Goal: Transaction & Acquisition: Purchase product/service

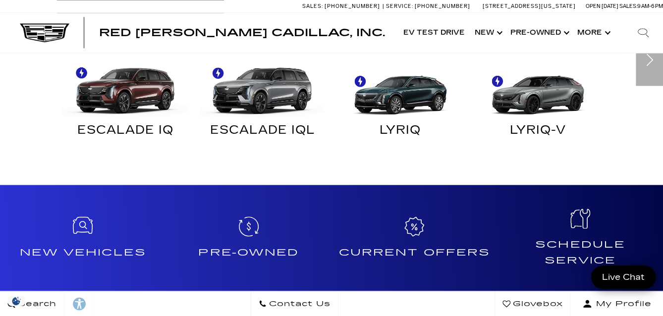
scroll to position [545, 0]
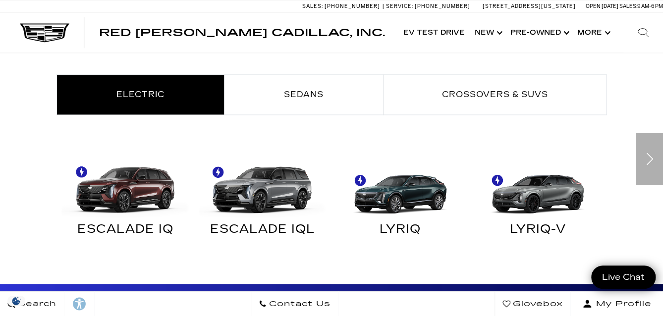
click at [648, 149] on div "Next" at bounding box center [649, 159] width 27 height 52
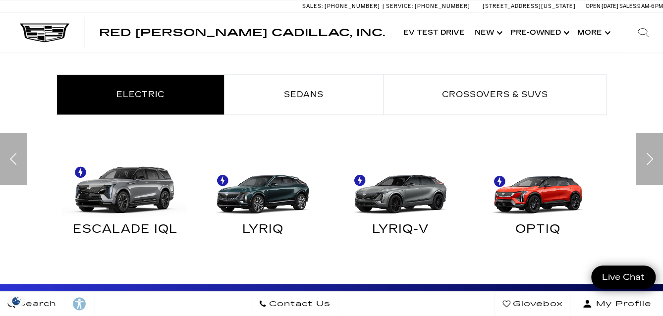
scroll to position [0, 0]
click at [654, 155] on div "Next" at bounding box center [649, 159] width 27 height 52
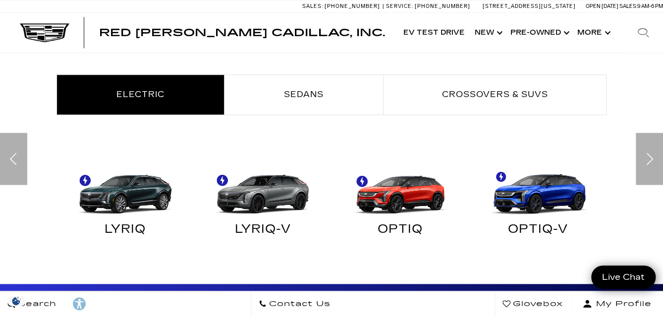
click at [651, 156] on div "Next" at bounding box center [649, 159] width 27 height 52
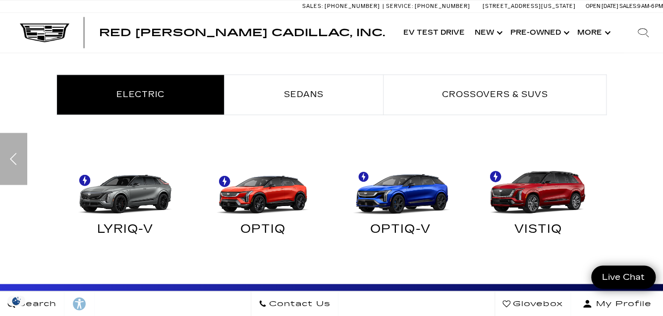
click at [651, 156] on div "Find Your Next Cadillac Electric Sedans Crossovers & SUVs ESCALADE IQ ESCALADE …" at bounding box center [331, 145] width 663 height 230
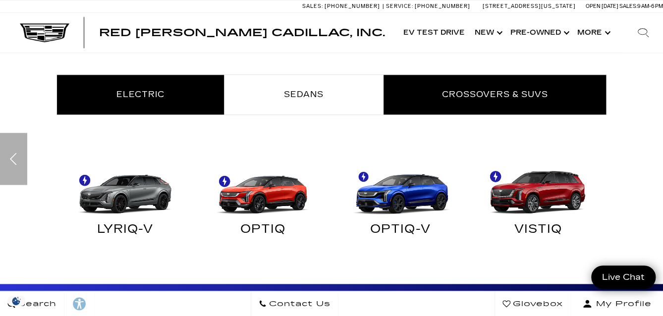
click at [512, 96] on span "Crossovers & SUVs" at bounding box center [495, 94] width 106 height 9
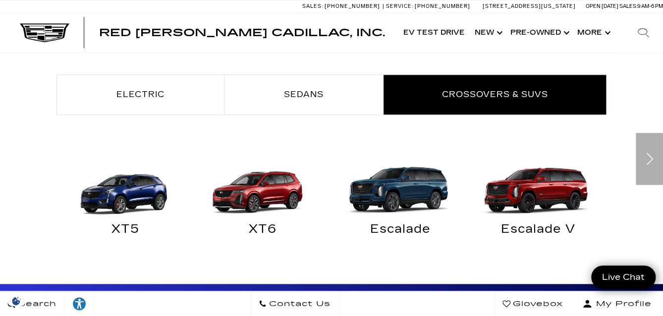
click at [276, 191] on img at bounding box center [261, 186] width 128 height 64
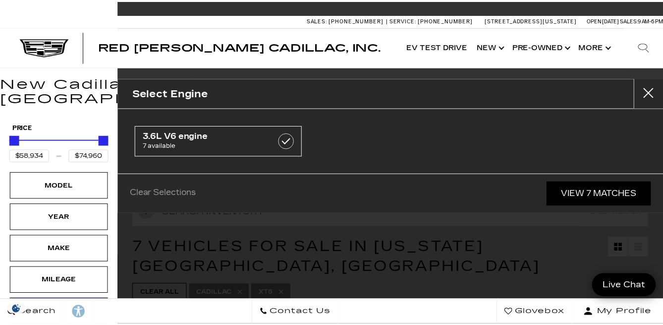
scroll to position [149, 0]
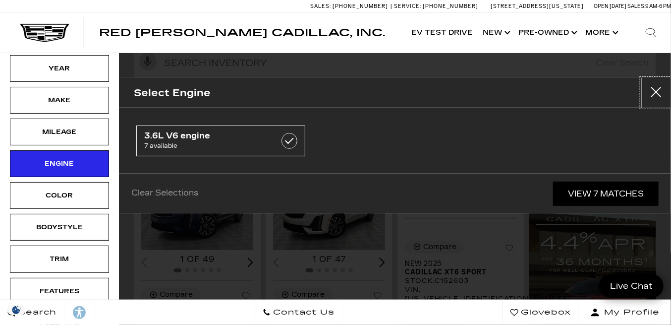
click at [655, 87] on button "close" at bounding box center [656, 93] width 30 height 30
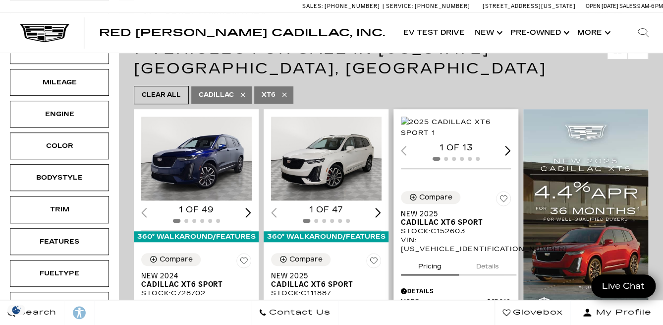
scroll to position [595, 0]
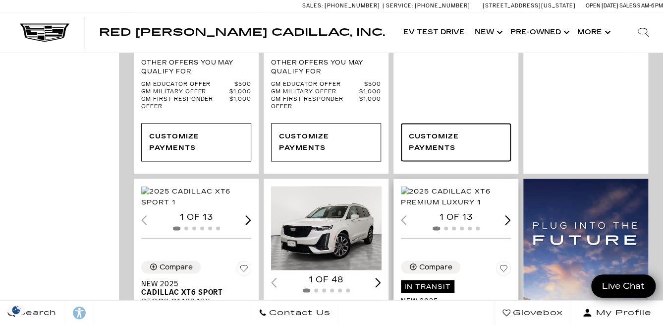
scroll to position [694, 0]
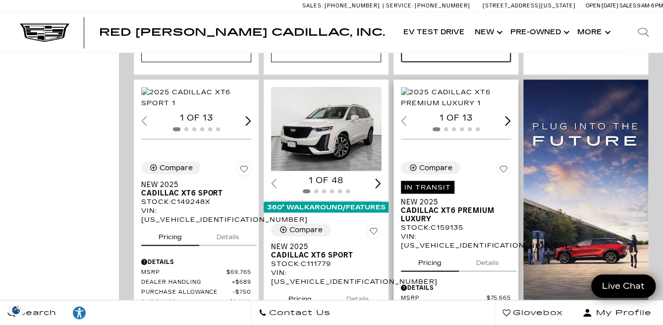
click at [462, 87] on img "1 / 2" at bounding box center [457, 98] width 112 height 22
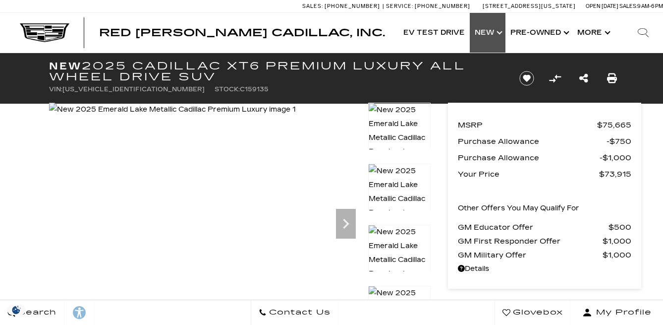
click at [486, 33] on link "Show New" at bounding box center [488, 33] width 36 height 40
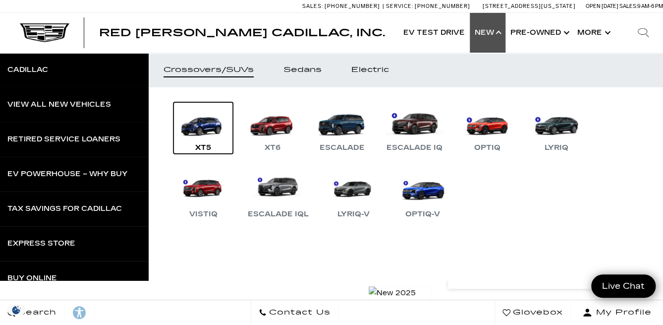
click at [208, 121] on link "XT5" at bounding box center [202, 128] width 59 height 52
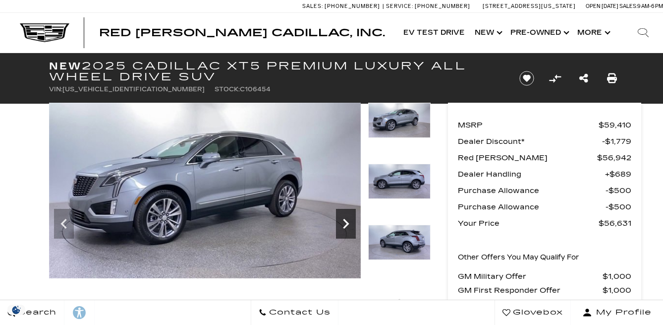
click at [345, 214] on icon "Next" at bounding box center [346, 224] width 20 height 20
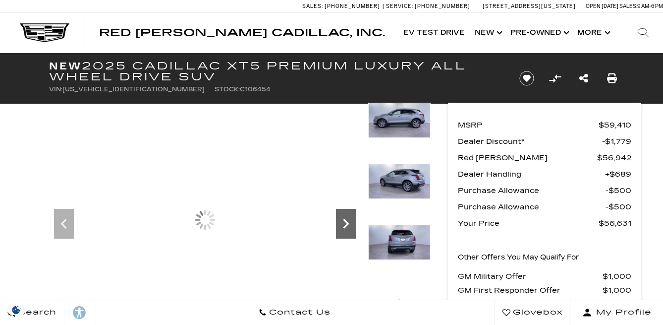
scroll to position [50, 0]
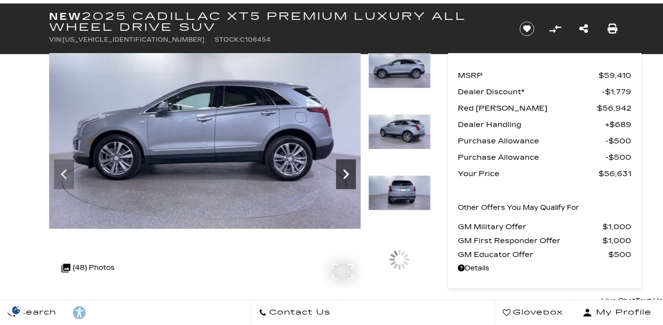
click at [345, 168] on icon "Next" at bounding box center [346, 174] width 20 height 20
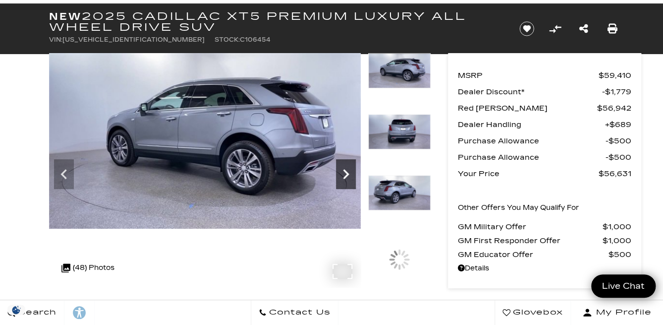
click at [345, 168] on icon "Next" at bounding box center [346, 174] width 20 height 20
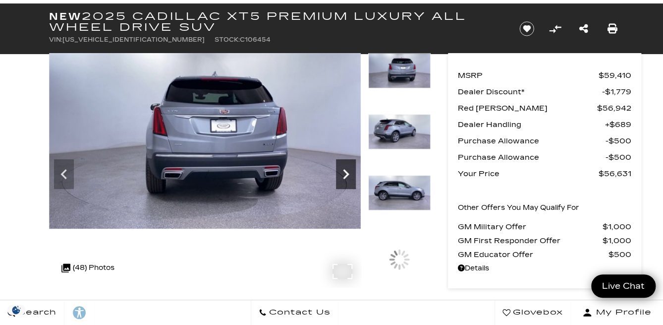
click at [345, 168] on icon "Next" at bounding box center [346, 174] width 20 height 20
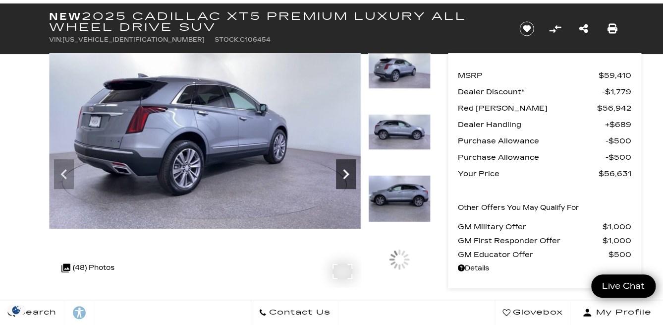
click at [345, 168] on icon "Next" at bounding box center [346, 174] width 20 height 20
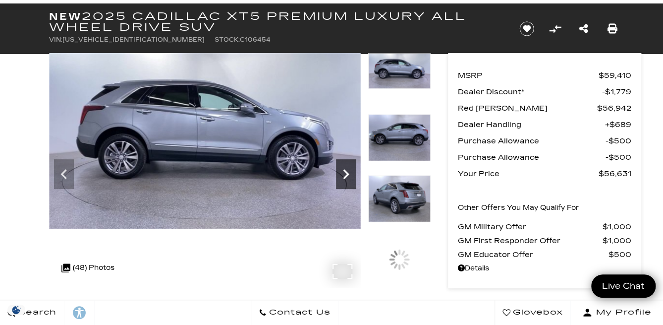
click at [345, 168] on icon "Next" at bounding box center [346, 174] width 20 height 20
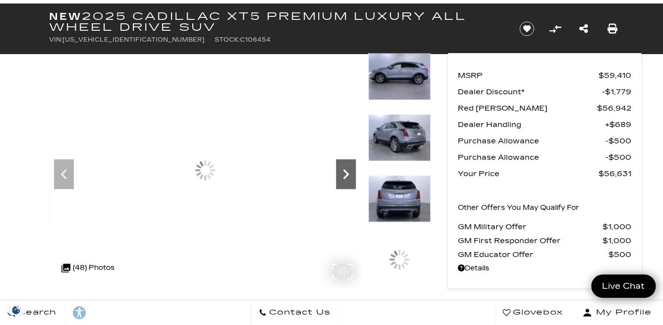
scroll to position [0, 0]
click at [345, 168] on icon "Next" at bounding box center [346, 174] width 20 height 20
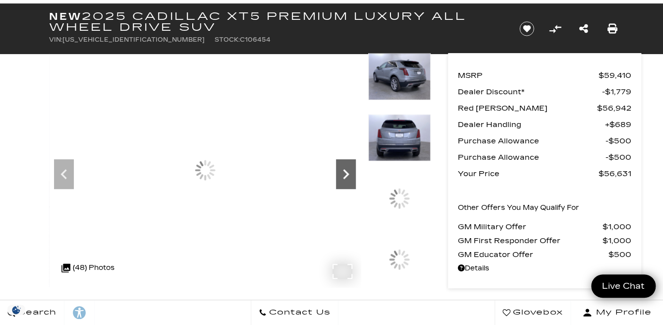
click at [345, 168] on icon "Next" at bounding box center [346, 174] width 20 height 20
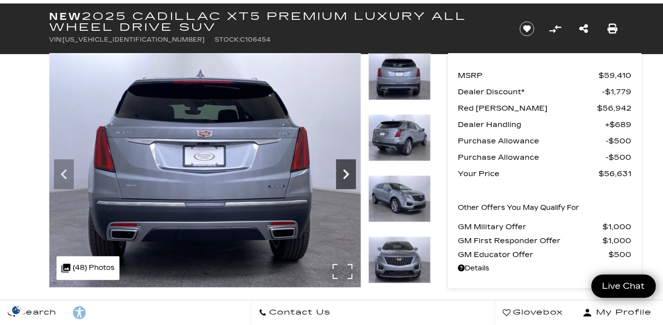
click at [345, 168] on icon "Next" at bounding box center [346, 174] width 20 height 20
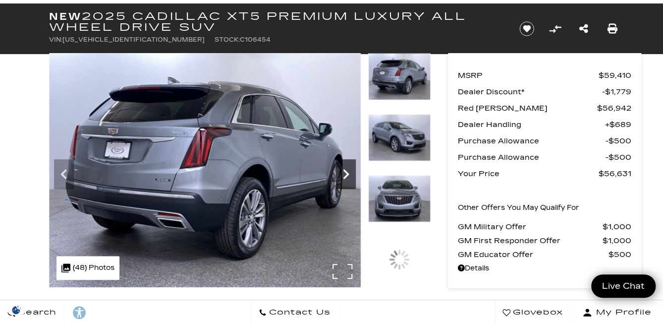
click at [345, 168] on icon "Next" at bounding box center [346, 174] width 20 height 20
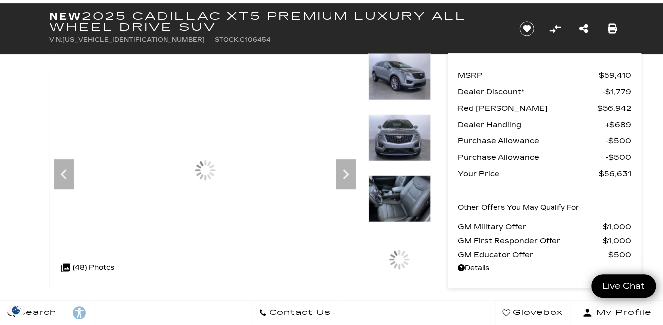
click at [384, 185] on img at bounding box center [399, 198] width 62 height 47
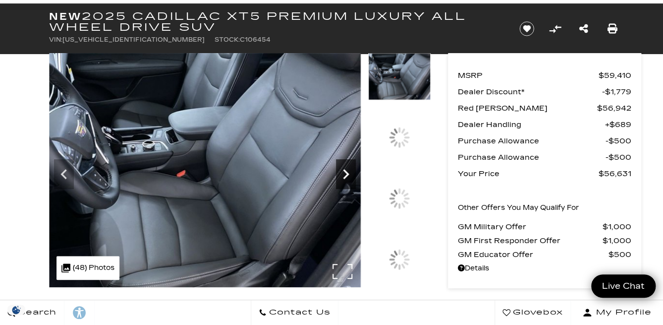
click at [343, 172] on icon "Next" at bounding box center [346, 174] width 20 height 20
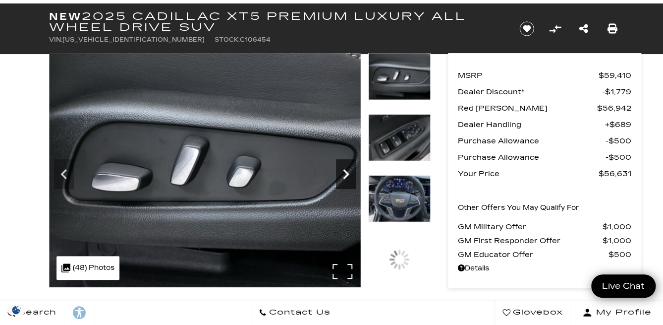
click at [343, 172] on icon "Next" at bounding box center [346, 174] width 20 height 20
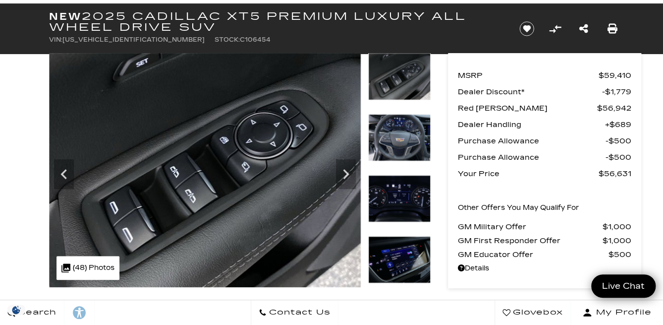
click at [397, 136] on img at bounding box center [399, 137] width 62 height 47
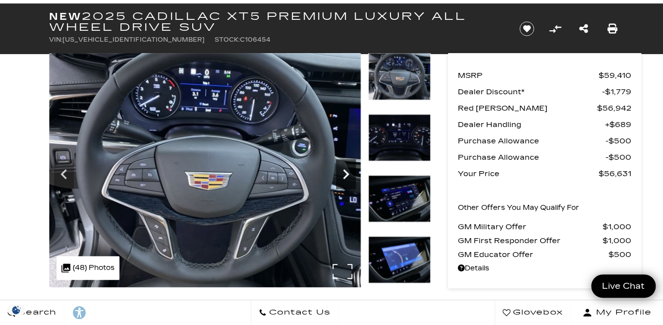
click at [347, 171] on icon "Next" at bounding box center [346, 174] width 20 height 20
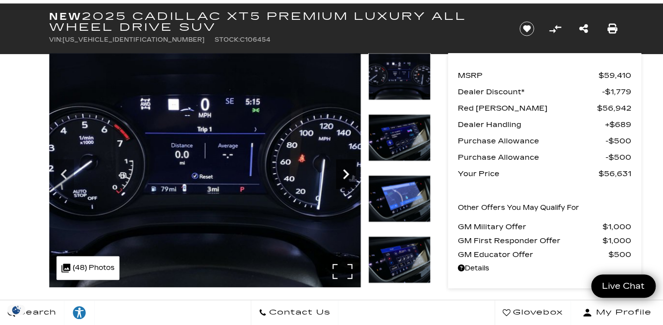
click at [347, 171] on icon "Next" at bounding box center [346, 174] width 20 height 20
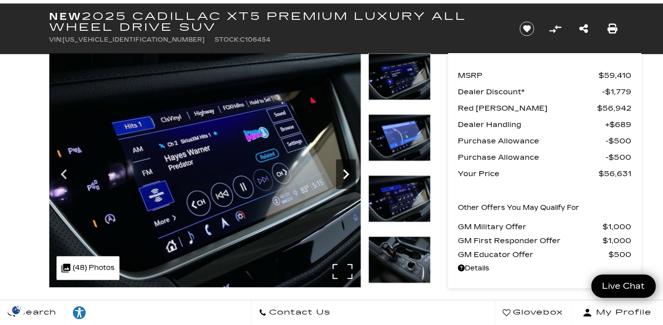
scroll to position [50, 0]
click at [347, 171] on icon "Next" at bounding box center [346, 174] width 20 height 20
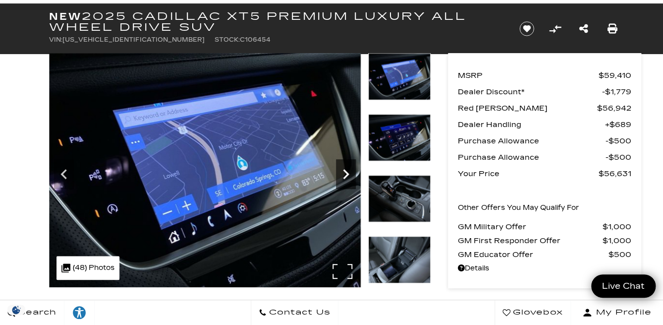
click at [347, 171] on icon "Next" at bounding box center [346, 174] width 20 height 20
